Goal: Task Accomplishment & Management: Use online tool/utility

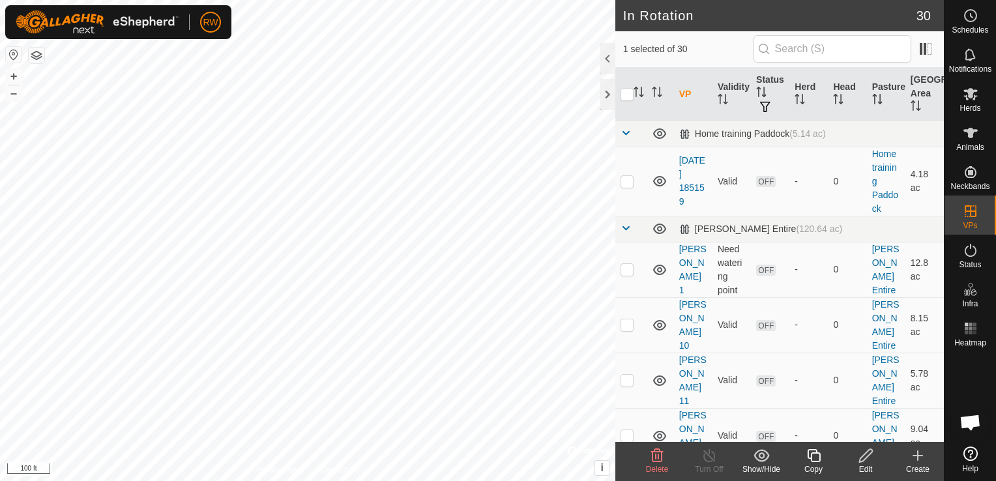
checkbox input "true"
checkbox input "false"
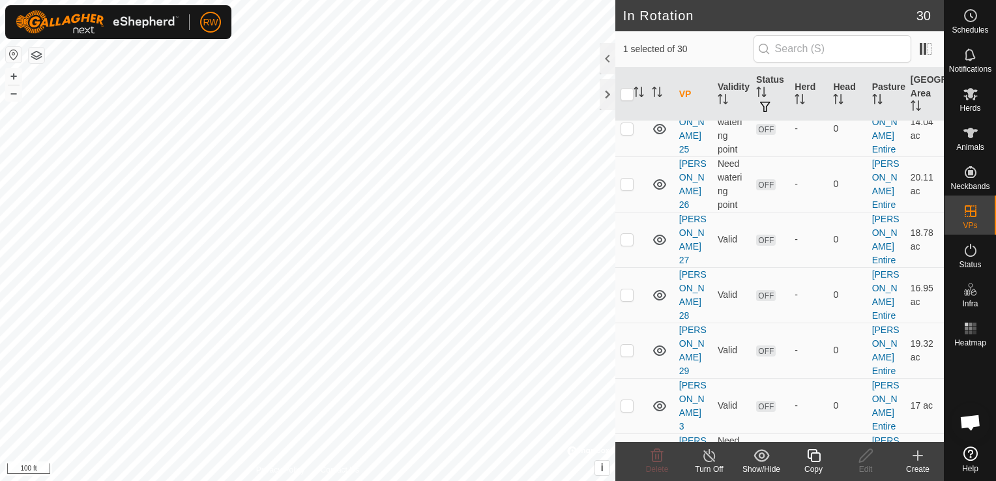
scroll to position [977, 0]
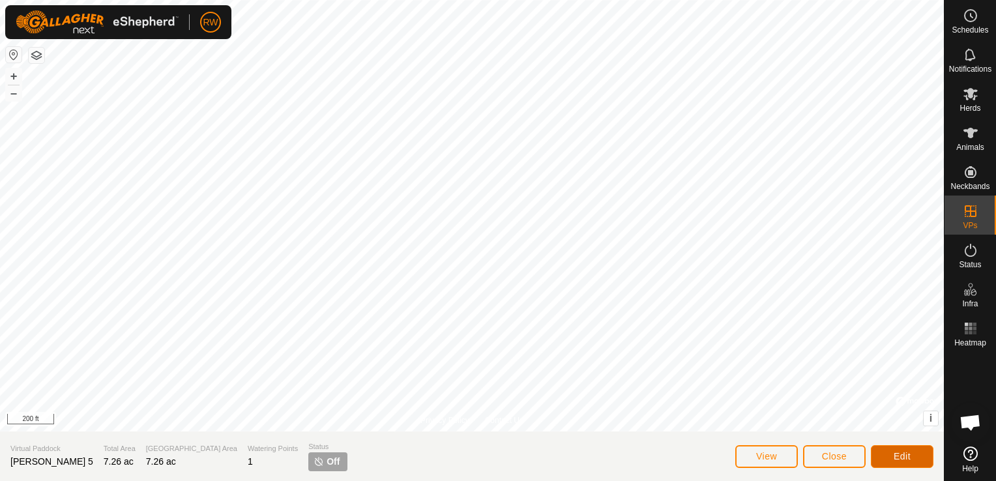
click at [885, 455] on button "Edit" at bounding box center [902, 456] width 63 height 23
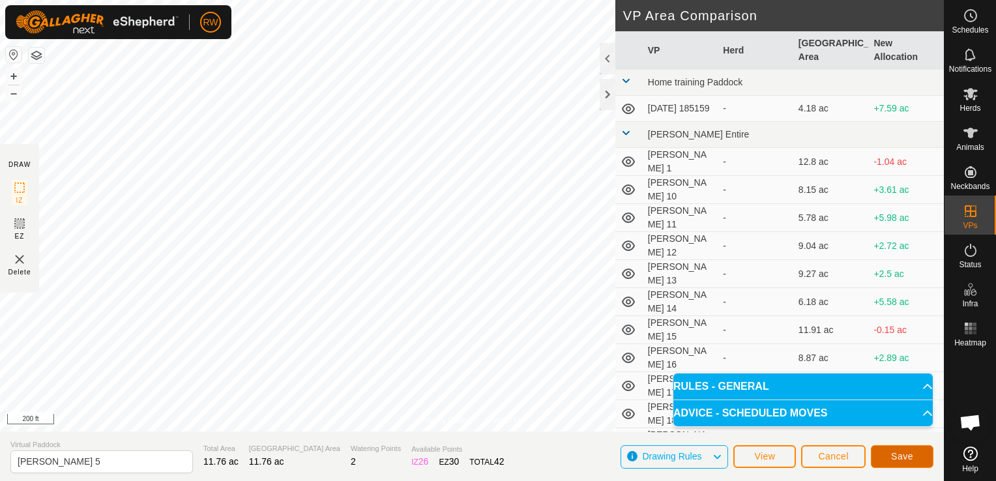
click at [901, 457] on span "Save" at bounding box center [902, 456] width 22 height 10
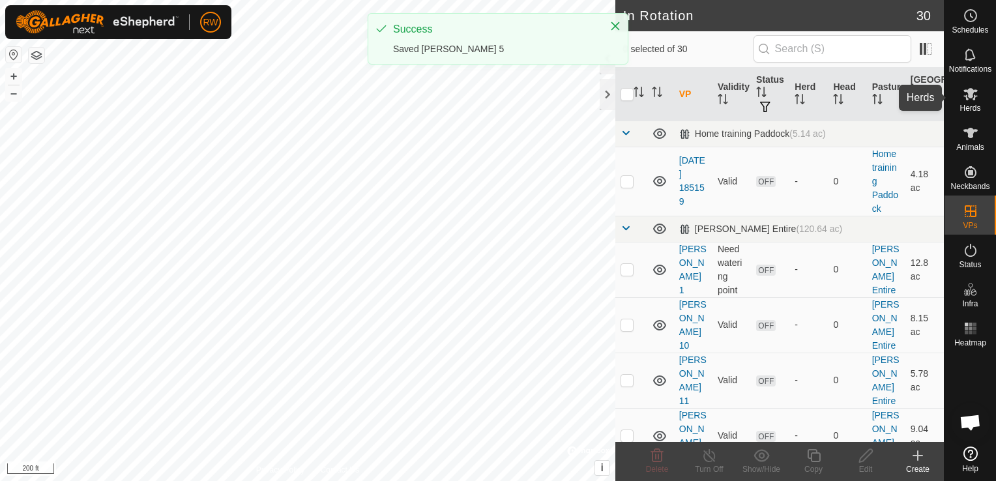
click at [979, 98] on es-mob-svg-icon at bounding box center [970, 93] width 23 height 21
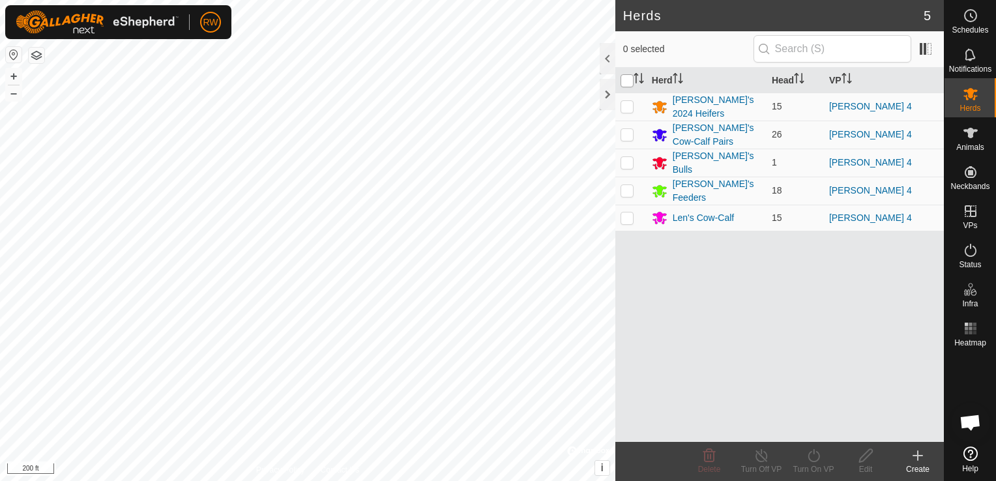
click at [632, 83] on input "checkbox" at bounding box center [627, 80] width 13 height 13
checkbox input "true"
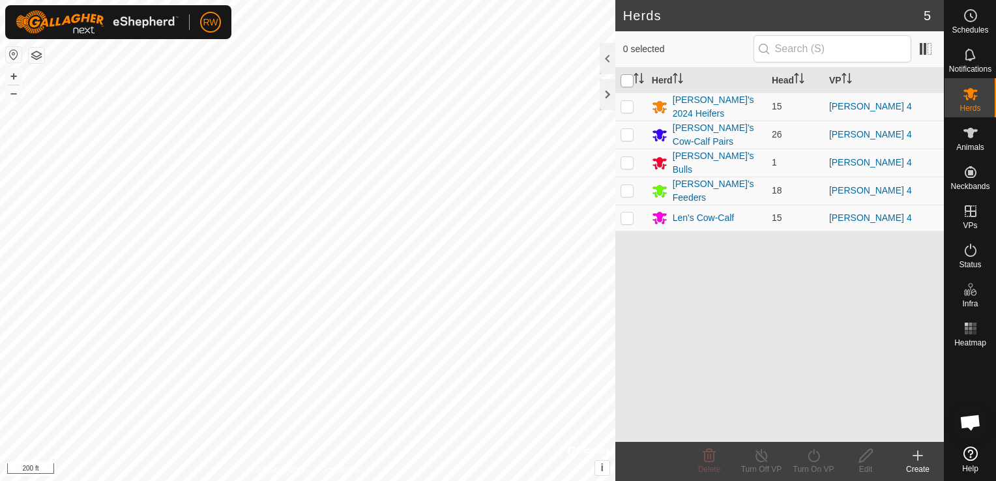
checkbox input "true"
click at [811, 452] on icon at bounding box center [814, 455] width 12 height 13
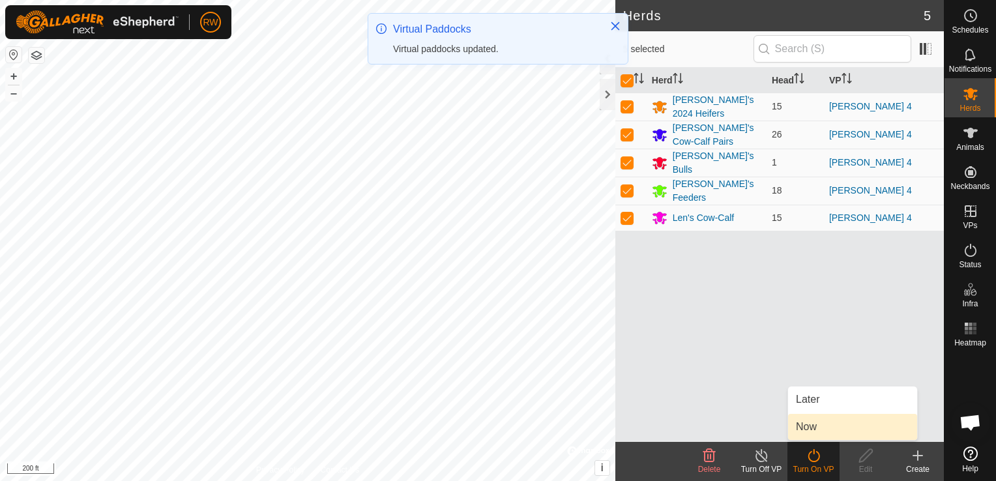
click at [809, 430] on link "Now" at bounding box center [852, 427] width 129 height 26
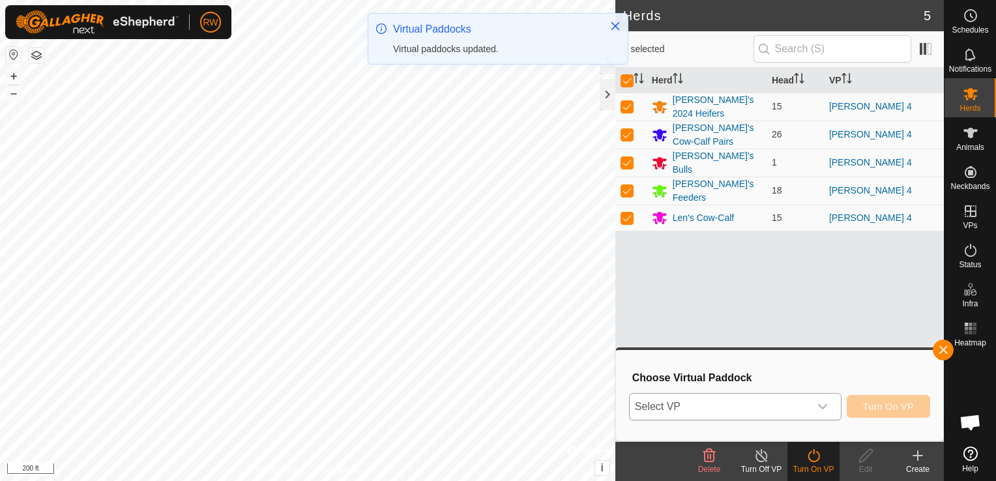
click at [828, 407] on icon "dropdown trigger" at bounding box center [822, 407] width 10 height 10
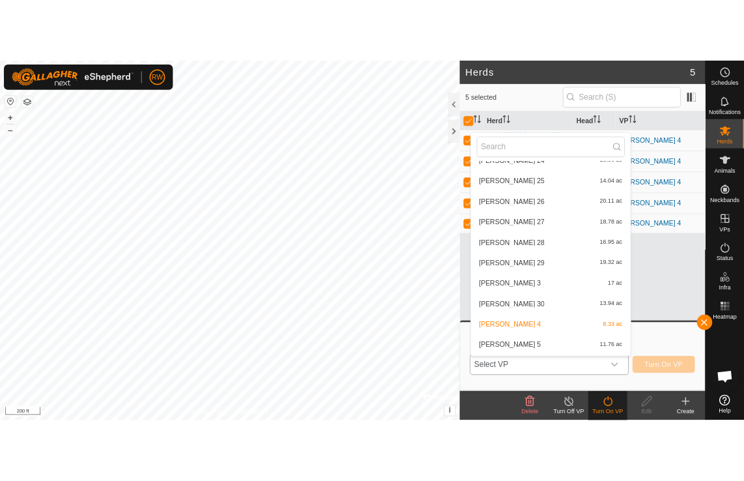
scroll to position [512, 0]
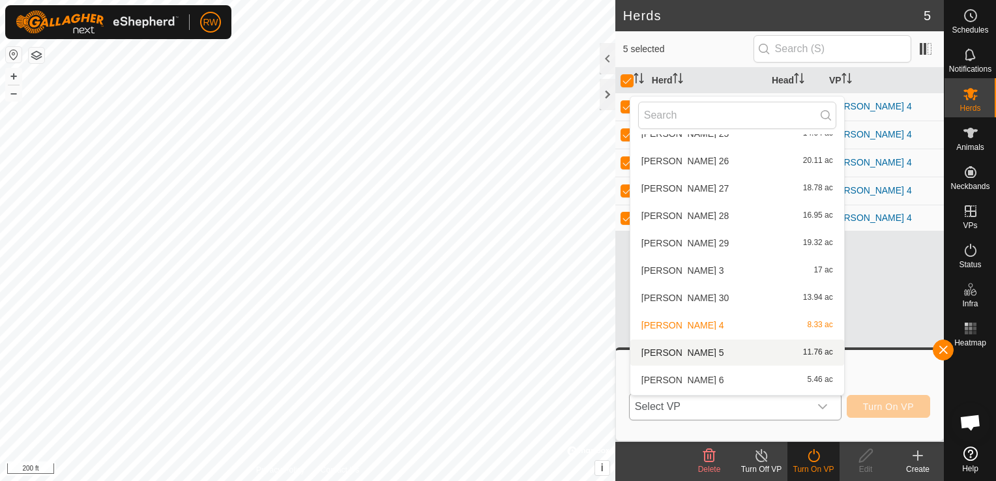
click at [651, 350] on li "[PERSON_NAME] 5 11.76 ac" at bounding box center [737, 353] width 214 height 26
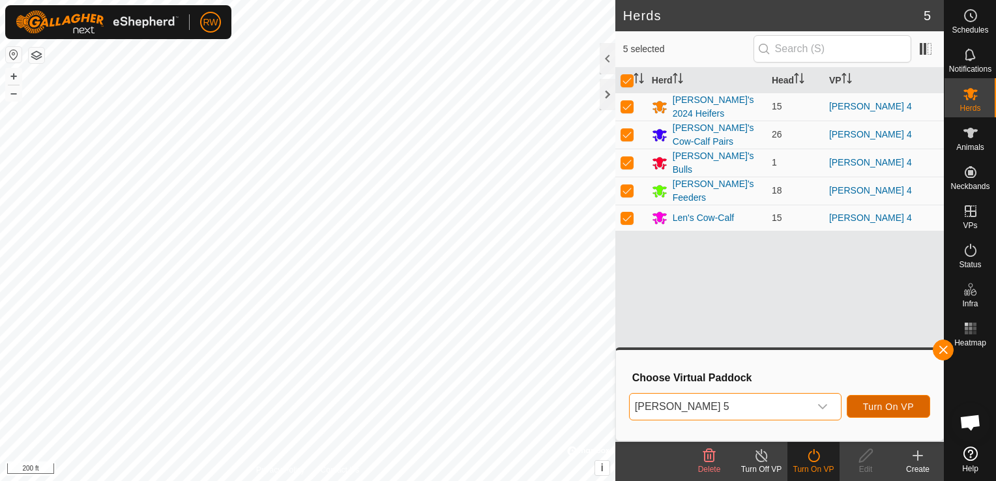
click at [899, 409] on span "Turn On VP" at bounding box center [888, 407] width 51 height 10
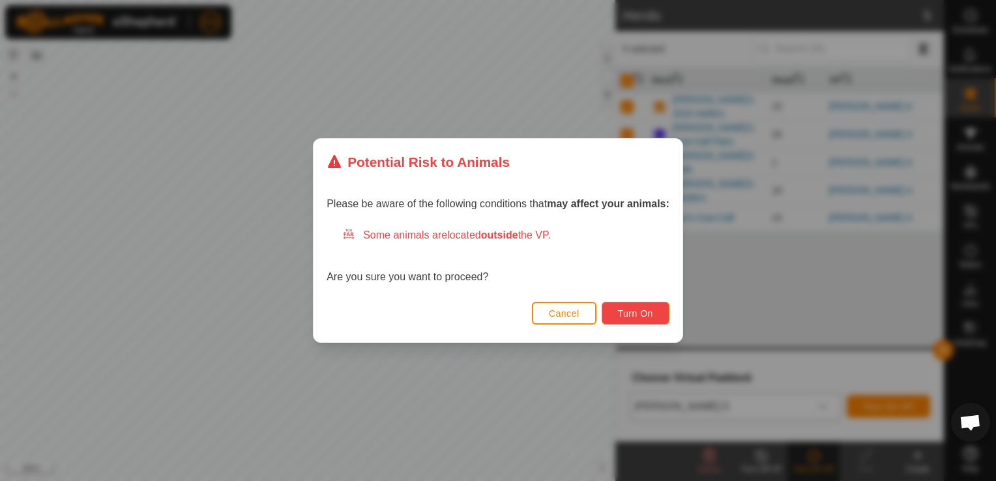
click at [656, 314] on button "Turn On" at bounding box center [636, 313] width 68 height 23
